Goal: Task Accomplishment & Management: Manage account settings

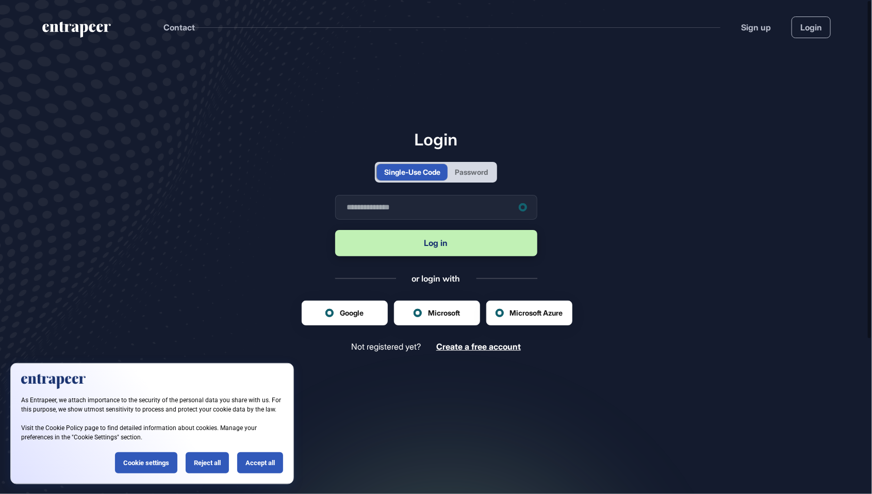
scroll to position [1, 1]
click at [487, 177] on div "Password" at bounding box center [471, 172] width 33 height 11
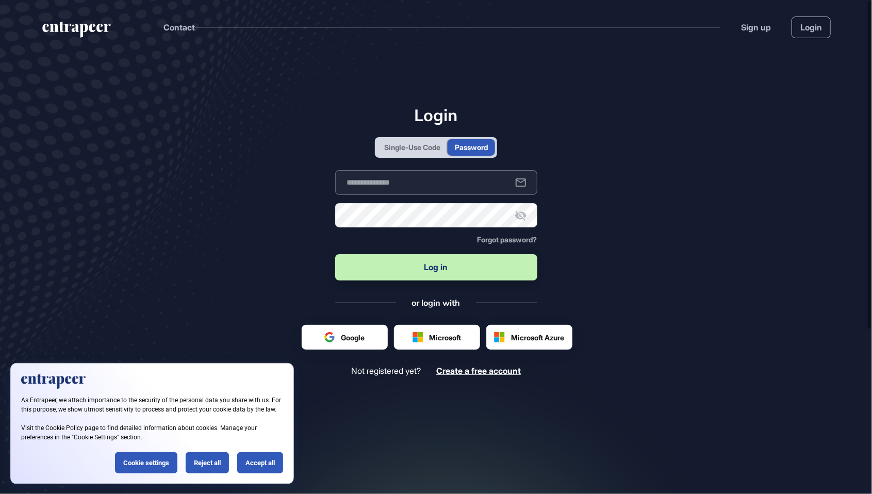
click at [457, 195] on input "text" at bounding box center [436, 182] width 202 height 25
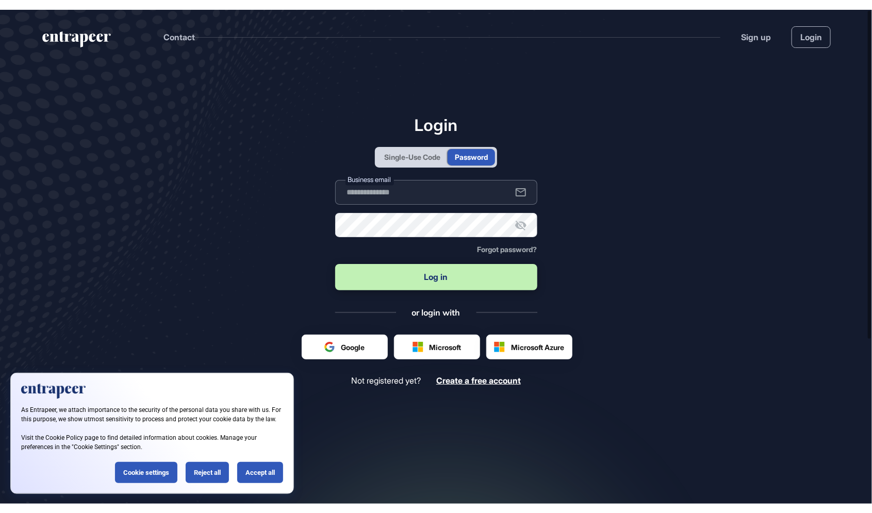
scroll to position [0, 0]
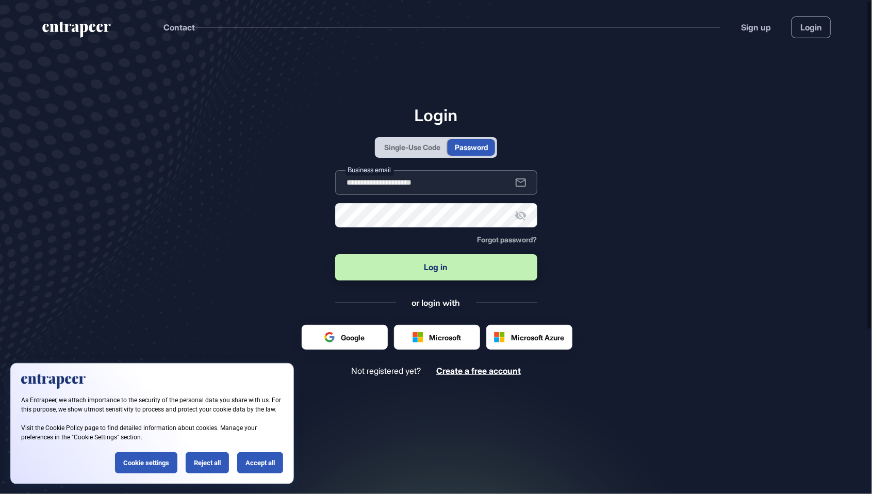
type input "**********"
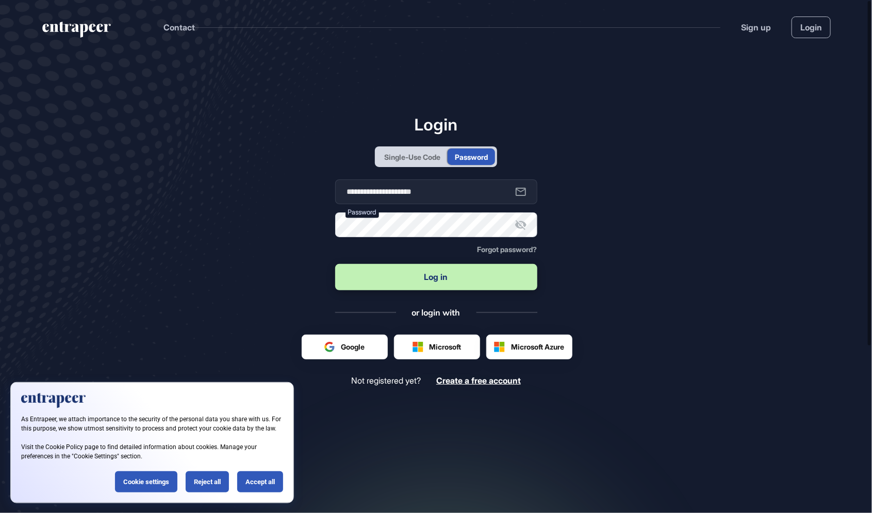
click at [520, 230] on icon at bounding box center [520, 225] width 11 height 10
click at [447, 254] on form "**********" at bounding box center [436, 235] width 202 height 112
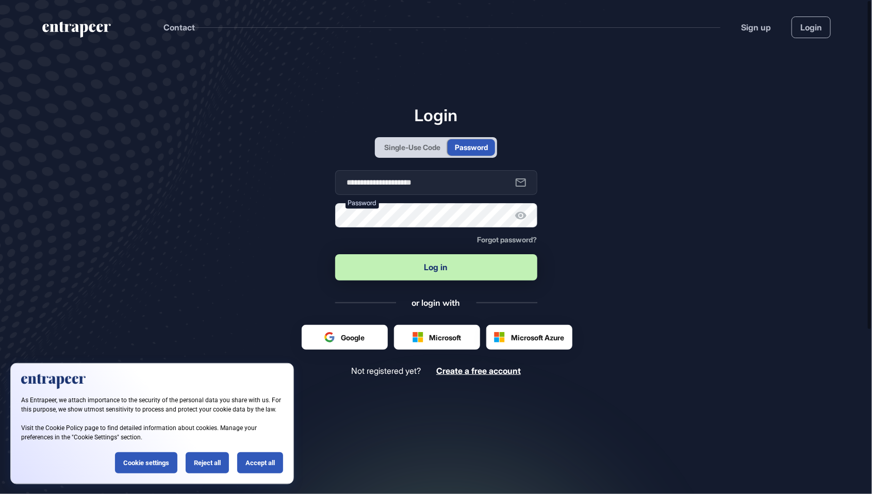
click at [455, 281] on button "Log in" at bounding box center [436, 267] width 202 height 26
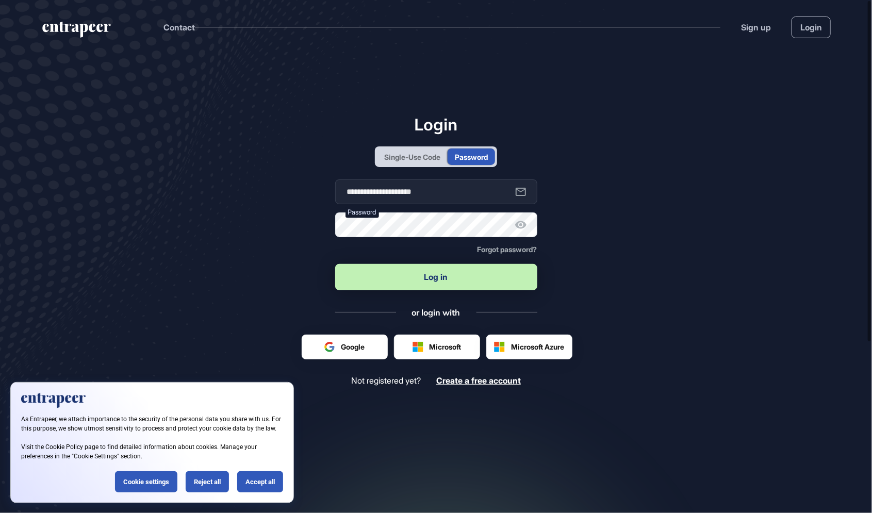
scroll to position [564, 872]
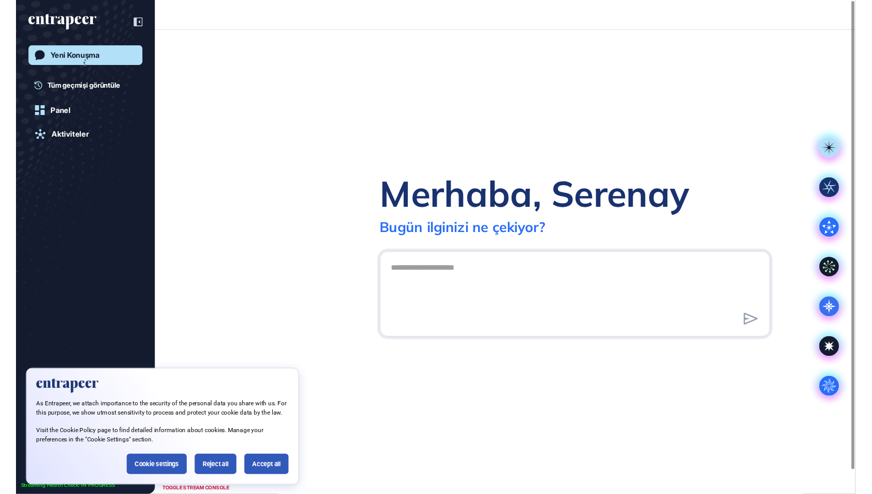
scroll to position [1, 1]
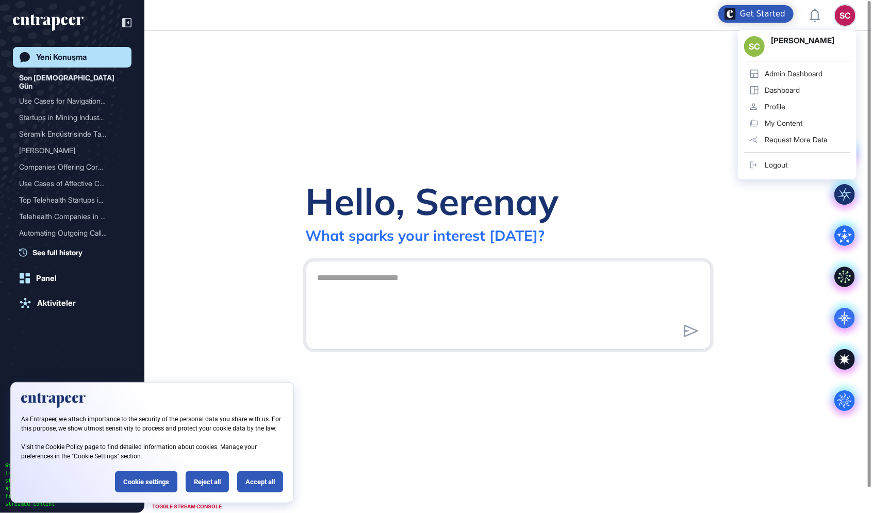
click at [829, 71] on link "Admin Dashboard" at bounding box center [797, 74] width 106 height 17
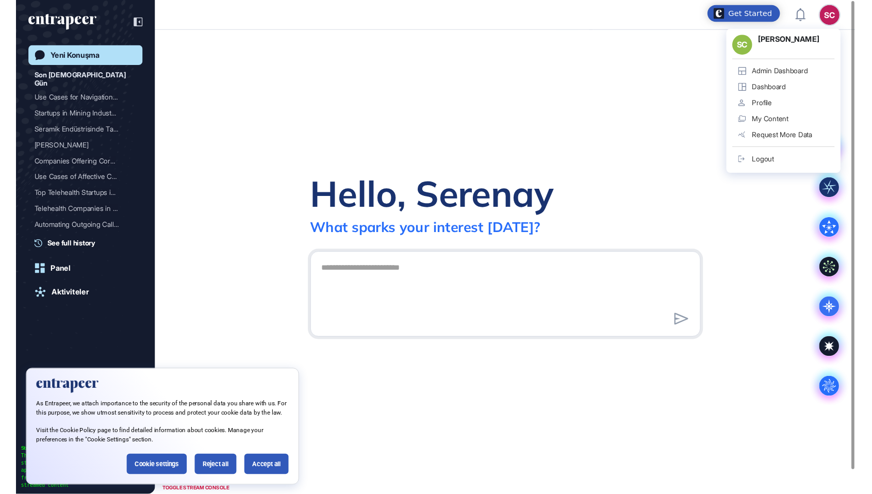
scroll to position [545, 872]
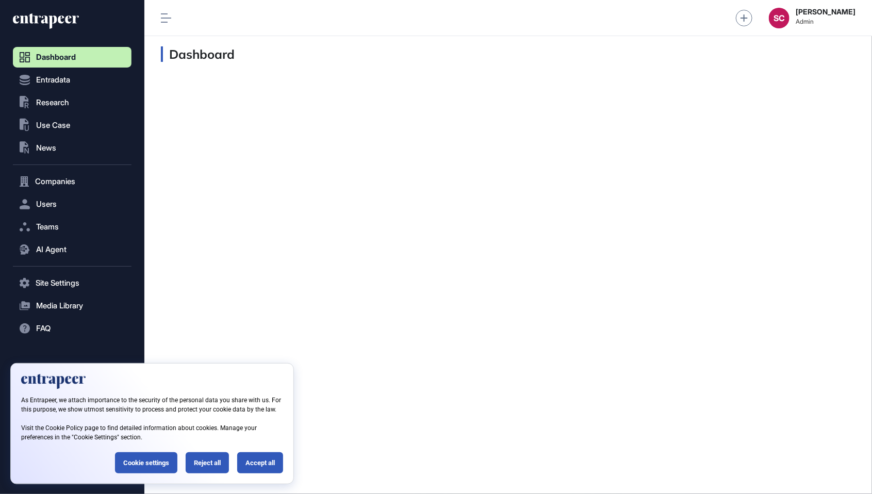
scroll to position [1, 1]
click at [221, 461] on div "Reject all" at bounding box center [207, 462] width 43 height 21
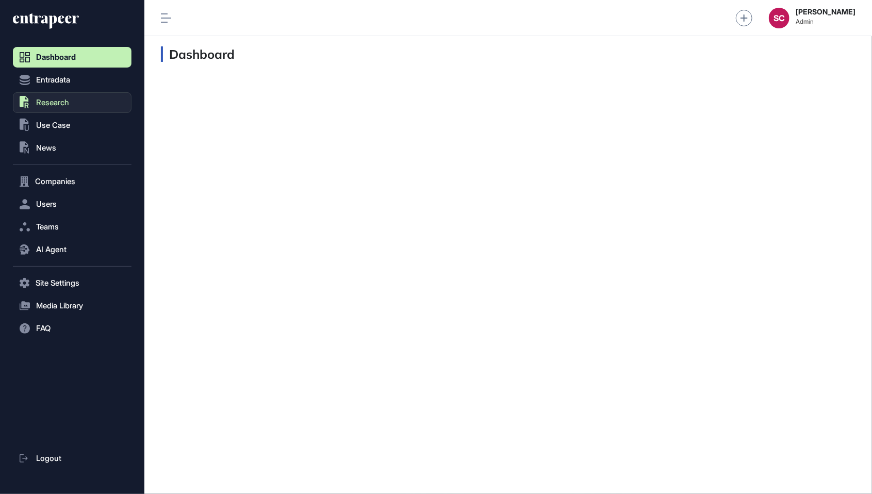
click at [66, 106] on span "Research" at bounding box center [52, 103] width 33 height 8
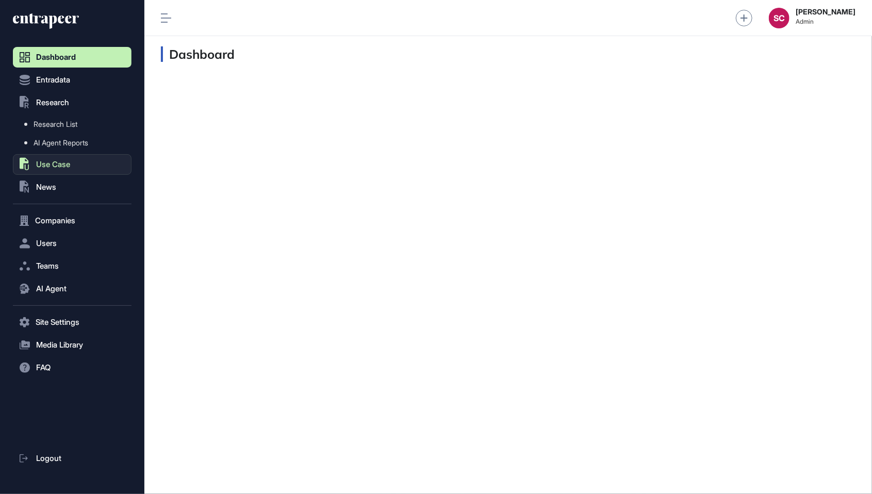
click at [75, 163] on button ".st0{fill:currentColor} Use Case" at bounding box center [72, 164] width 119 height 21
click at [61, 192] on button ".st0{fill:currentColor} News" at bounding box center [72, 187] width 119 height 21
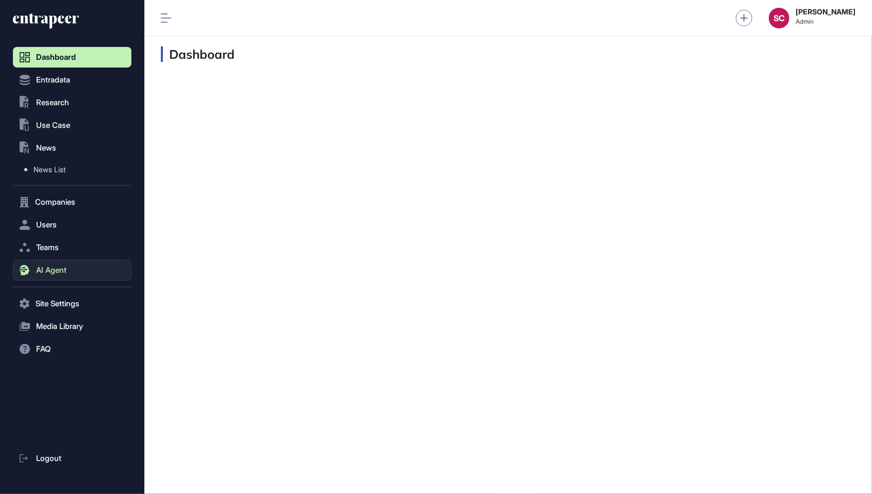
click at [69, 269] on button "AI Agent" at bounding box center [72, 270] width 119 height 21
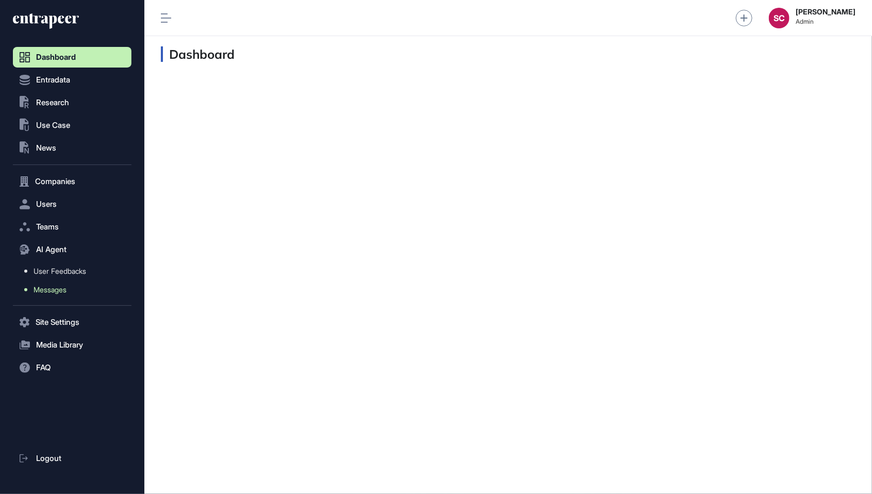
click at [66, 291] on span "Messages" at bounding box center [50, 290] width 33 height 8
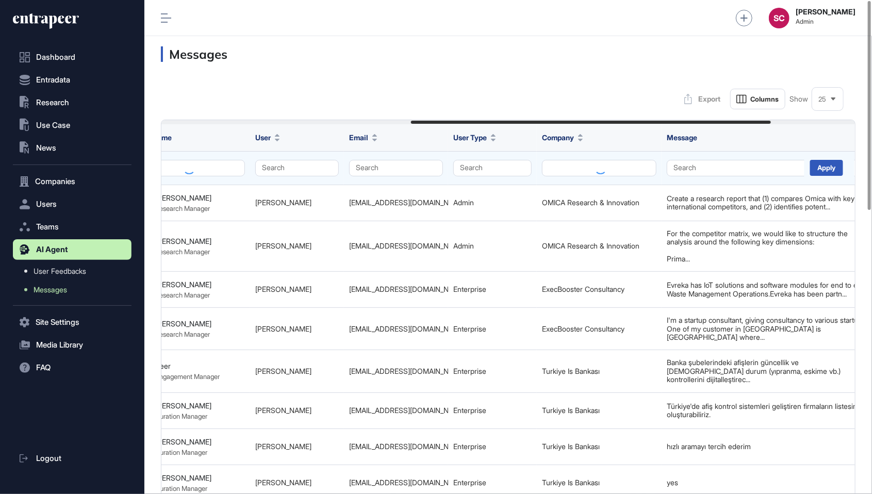
scroll to position [0, 485]
click at [490, 164] on button "Search" at bounding box center [490, 168] width 78 height 17
click at [473, 188] on div "Enterprise" at bounding box center [487, 188] width 61 height 14
click at [824, 166] on div "Apply" at bounding box center [828, 168] width 33 height 16
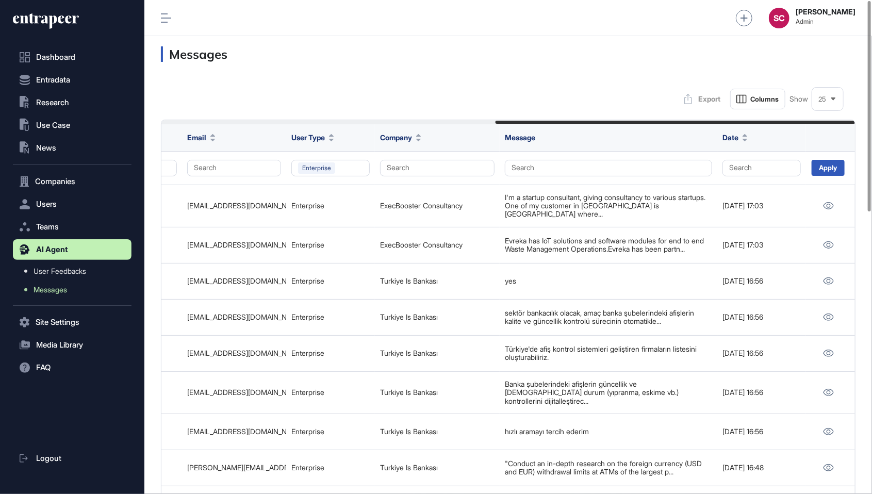
click at [830, 110] on div "25" at bounding box center [827, 99] width 31 height 23
click at [828, 184] on li "50" at bounding box center [827, 185] width 25 height 21
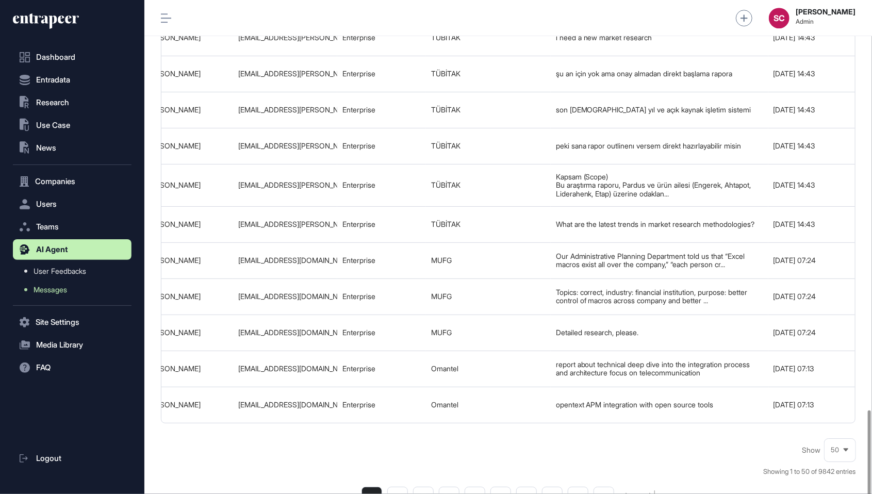
scroll to position [0, 645]
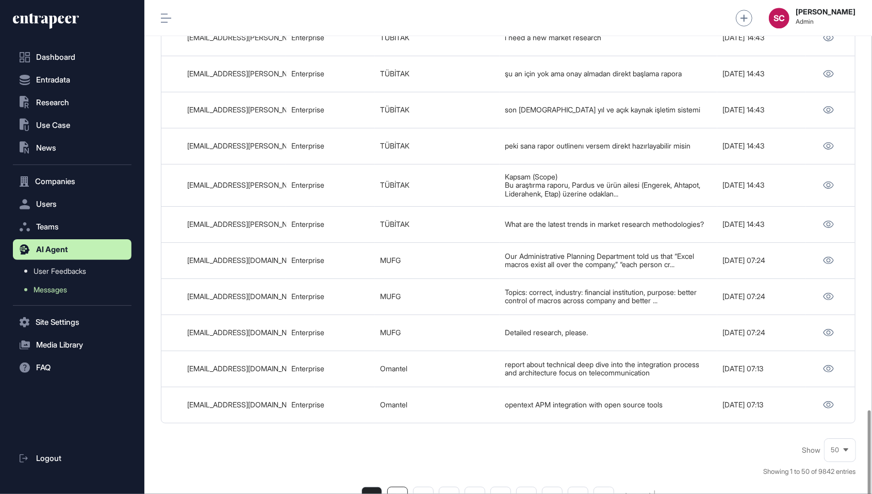
click at [403, 487] on li "2" at bounding box center [397, 497] width 21 height 21
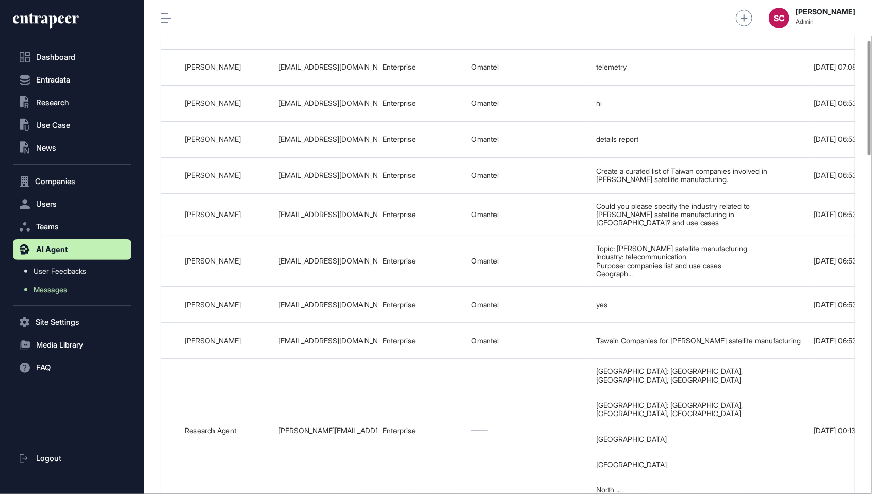
scroll to position [0, 645]
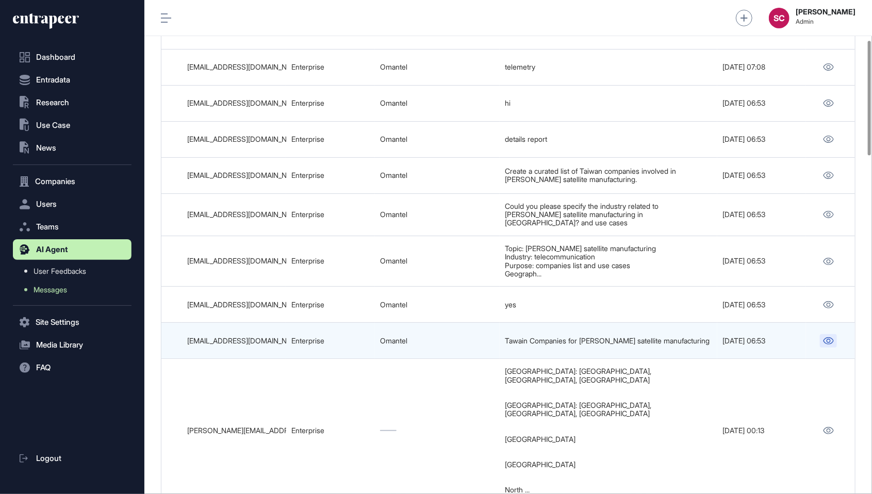
click at [825, 337] on icon at bounding box center [828, 340] width 11 height 7
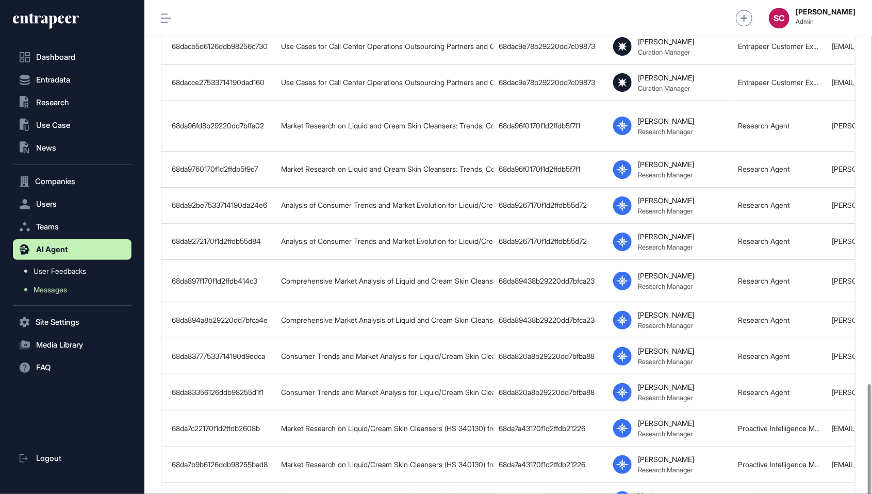
scroll to position [1792, 0]
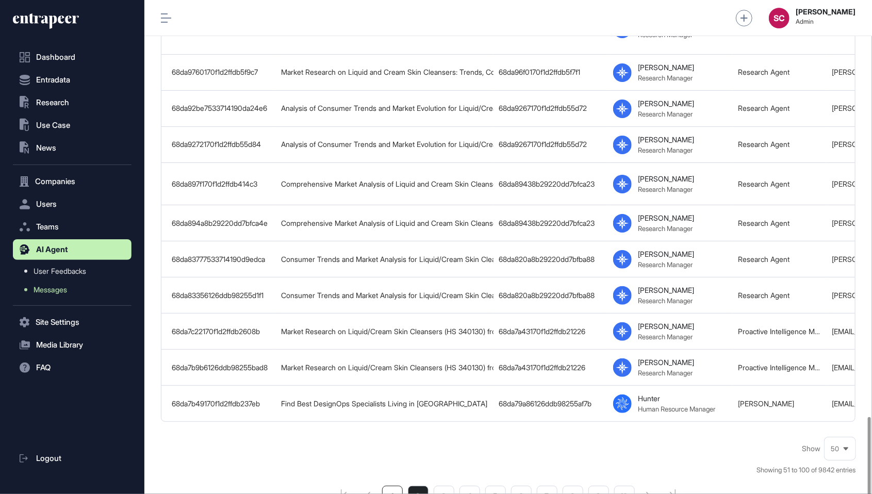
click at [391, 486] on li "1" at bounding box center [392, 496] width 21 height 21
